Goal: Transaction & Acquisition: Purchase product/service

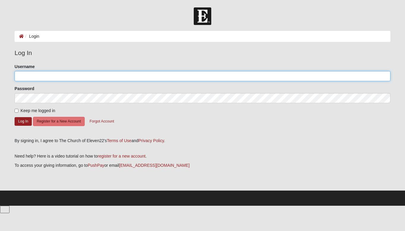
type input "[PERSON_NAME]"
click at [67, 73] on input "[PERSON_NAME]" at bounding box center [203, 76] width 376 height 10
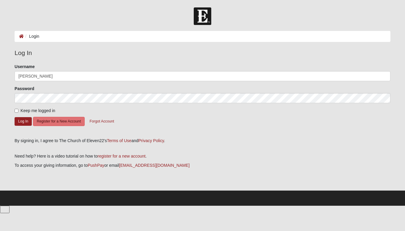
click at [4, 101] on form "Log In Login Login Error Log In Please correct the following: Username Christin…" at bounding box center [202, 106] width 405 height 198
click at [22, 121] on button "Log In" at bounding box center [23, 121] width 17 height 9
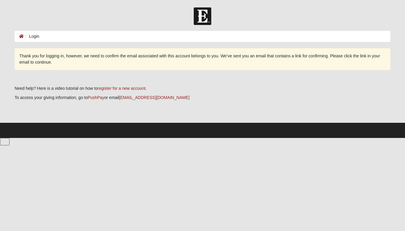
click at [33, 37] on li "Login" at bounding box center [31, 36] width 15 height 6
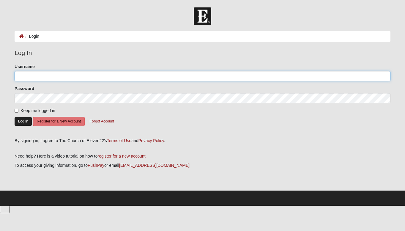
type input "[PERSON_NAME]"
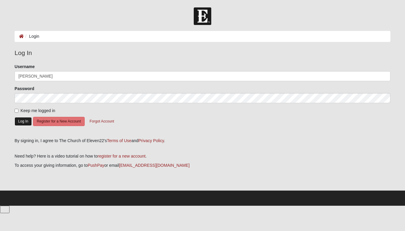
click at [19, 121] on button "Log In" at bounding box center [23, 121] width 17 height 9
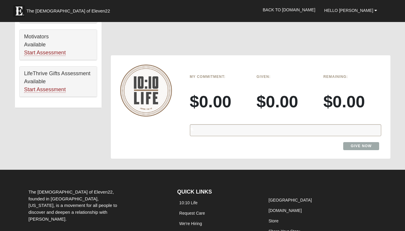
scroll to position [386, 0]
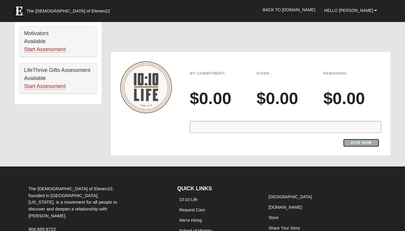
click at [356, 139] on link "Give Now" at bounding box center [361, 143] width 36 height 8
